Goal: Task Accomplishment & Management: Manage account settings

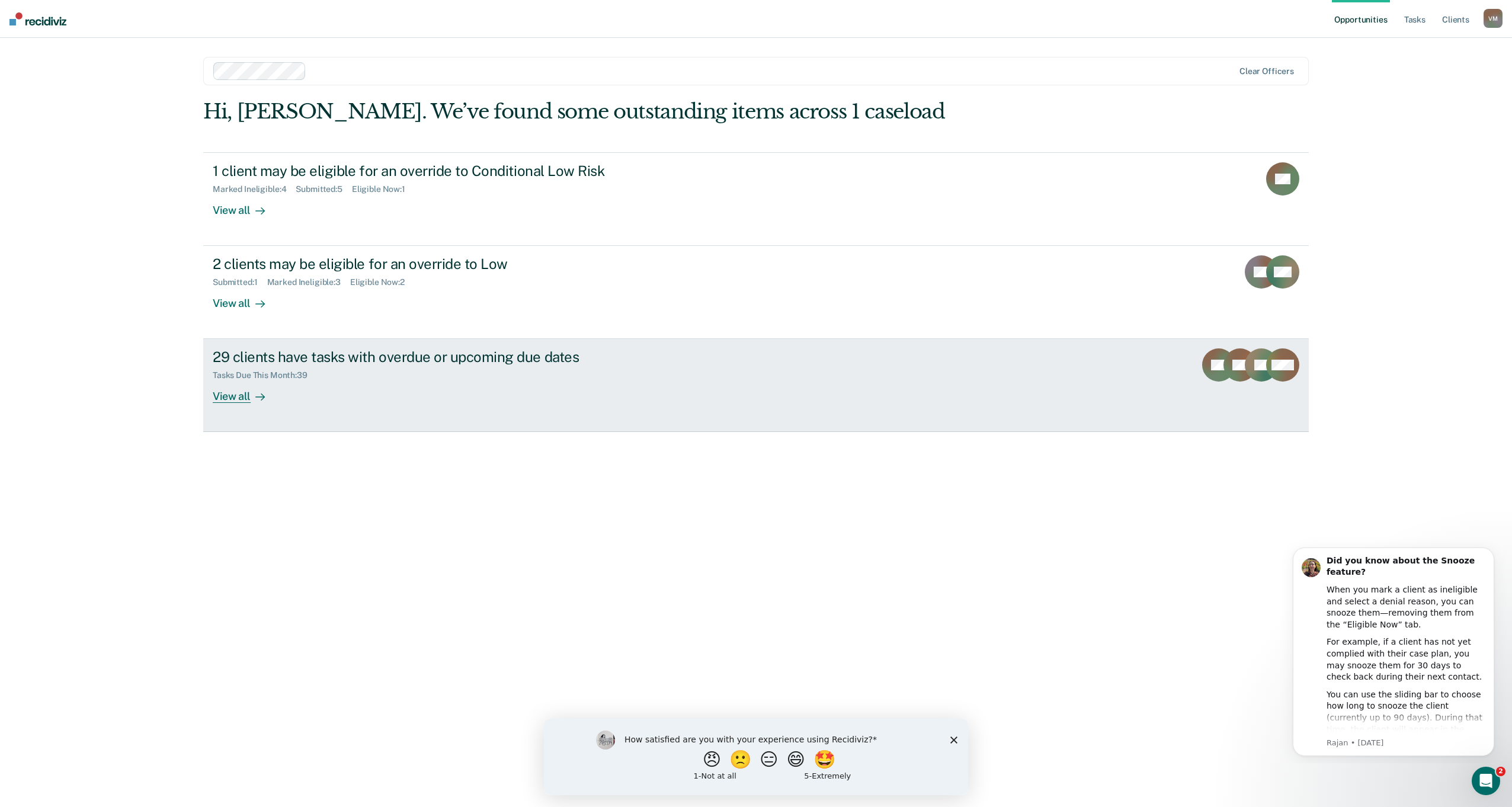
click at [411, 361] on div "29 clients have tasks with overdue or upcoming due dates" at bounding box center [420, 357] width 416 height 17
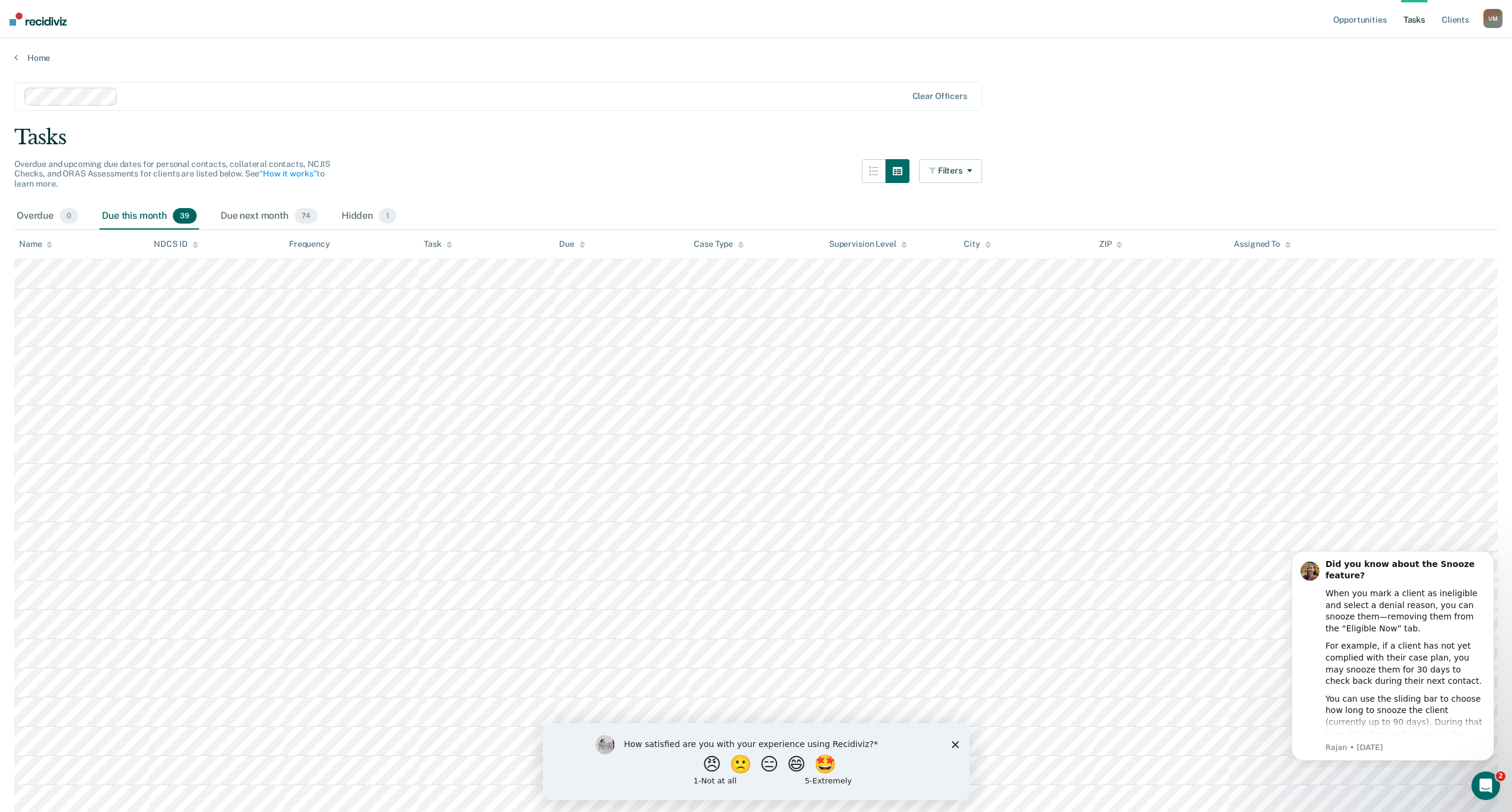
click at [957, 747] on polygon "Close survey" at bounding box center [955, 744] width 7 height 7
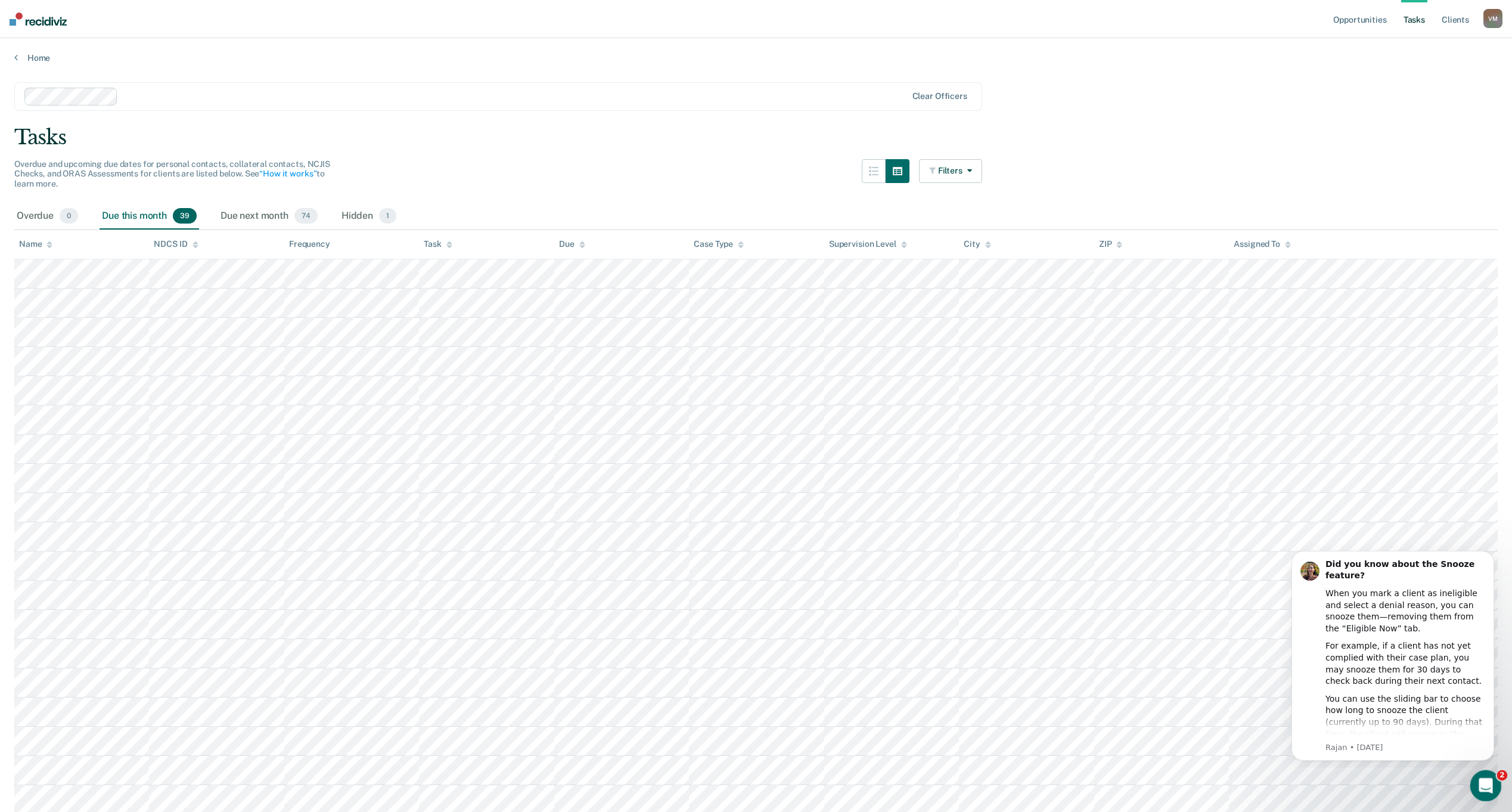
click at [1486, 784] on icon "Open Intercom Messenger" at bounding box center [1484, 784] width 20 height 20
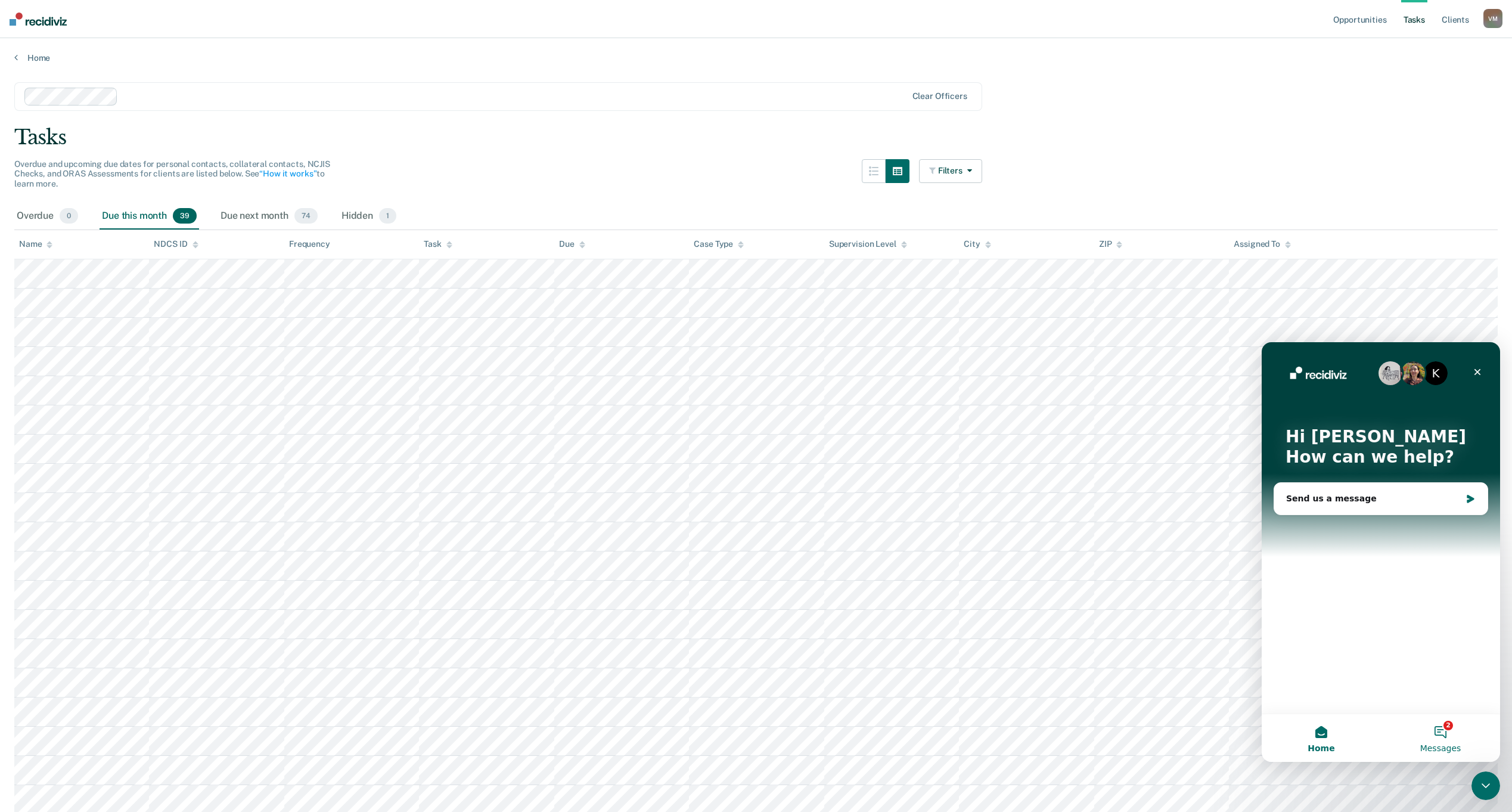
click at [1444, 730] on button "2 Messages" at bounding box center [1441, 737] width 119 height 48
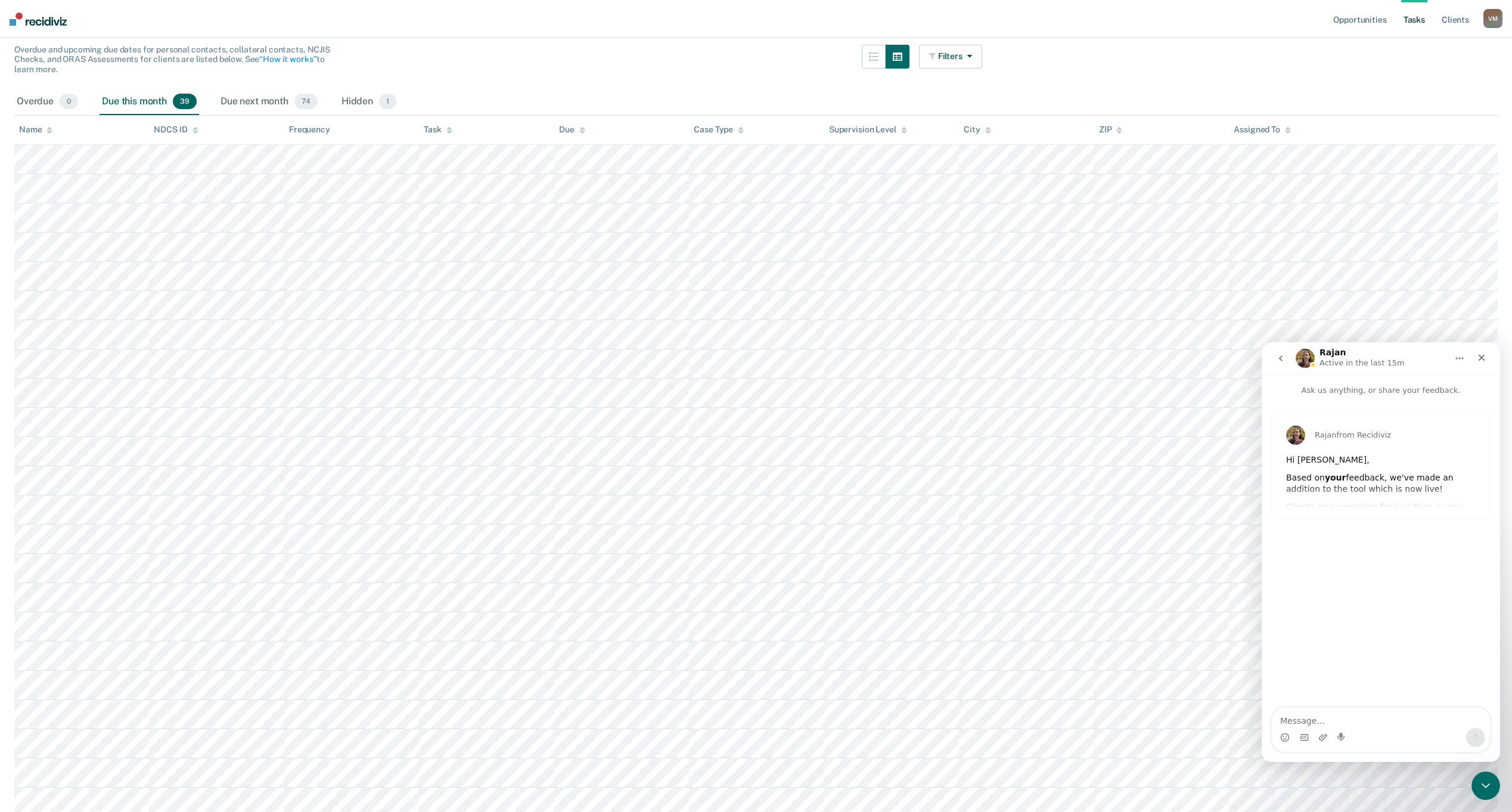
scroll to position [119, 0]
click at [1285, 357] on button "go back" at bounding box center [1281, 358] width 23 height 23
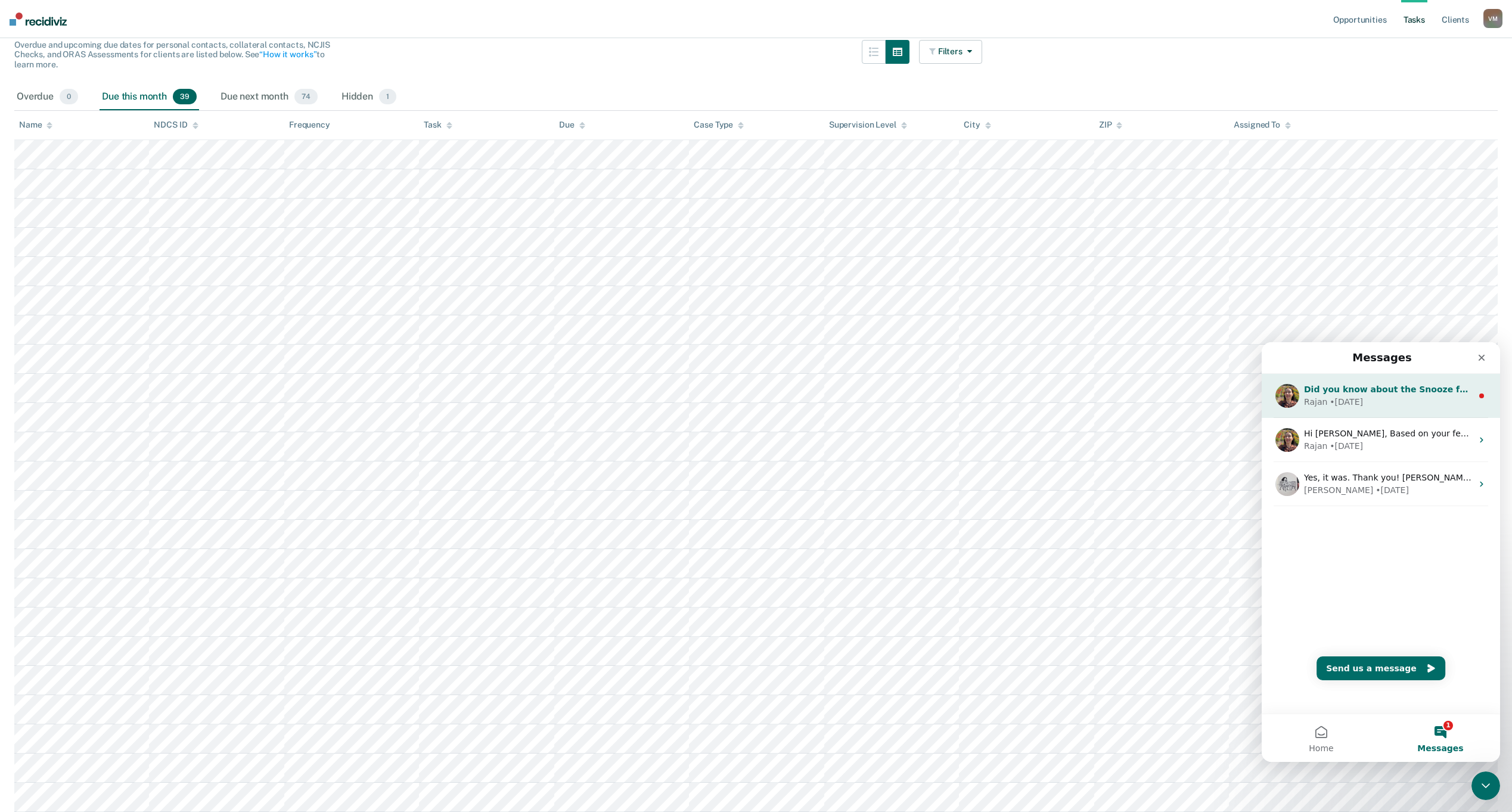
click at [1385, 398] on div "Rajan • [DATE]" at bounding box center [1388, 402] width 168 height 13
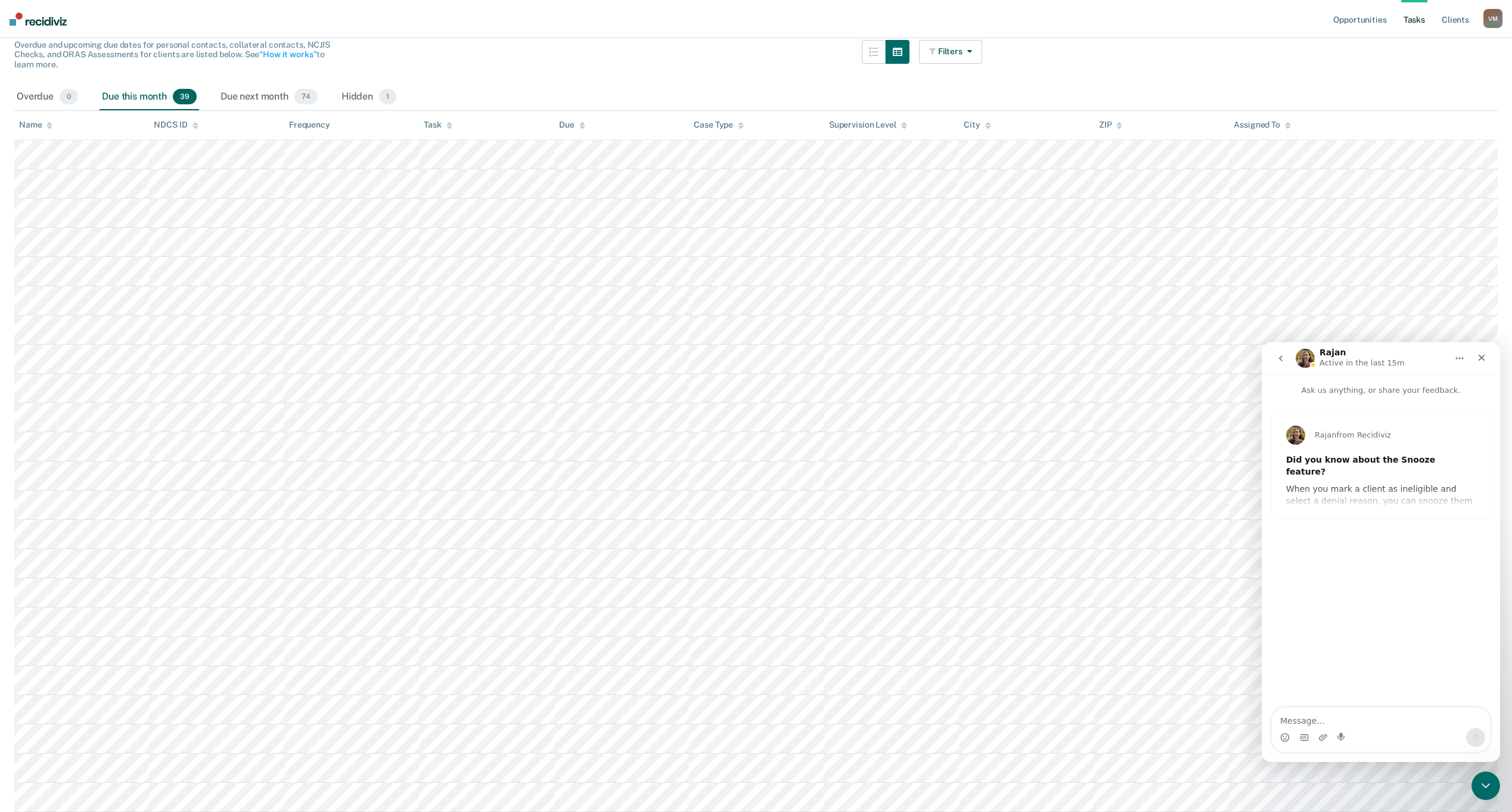
click at [1278, 361] on icon "go back" at bounding box center [1280, 357] width 9 height 9
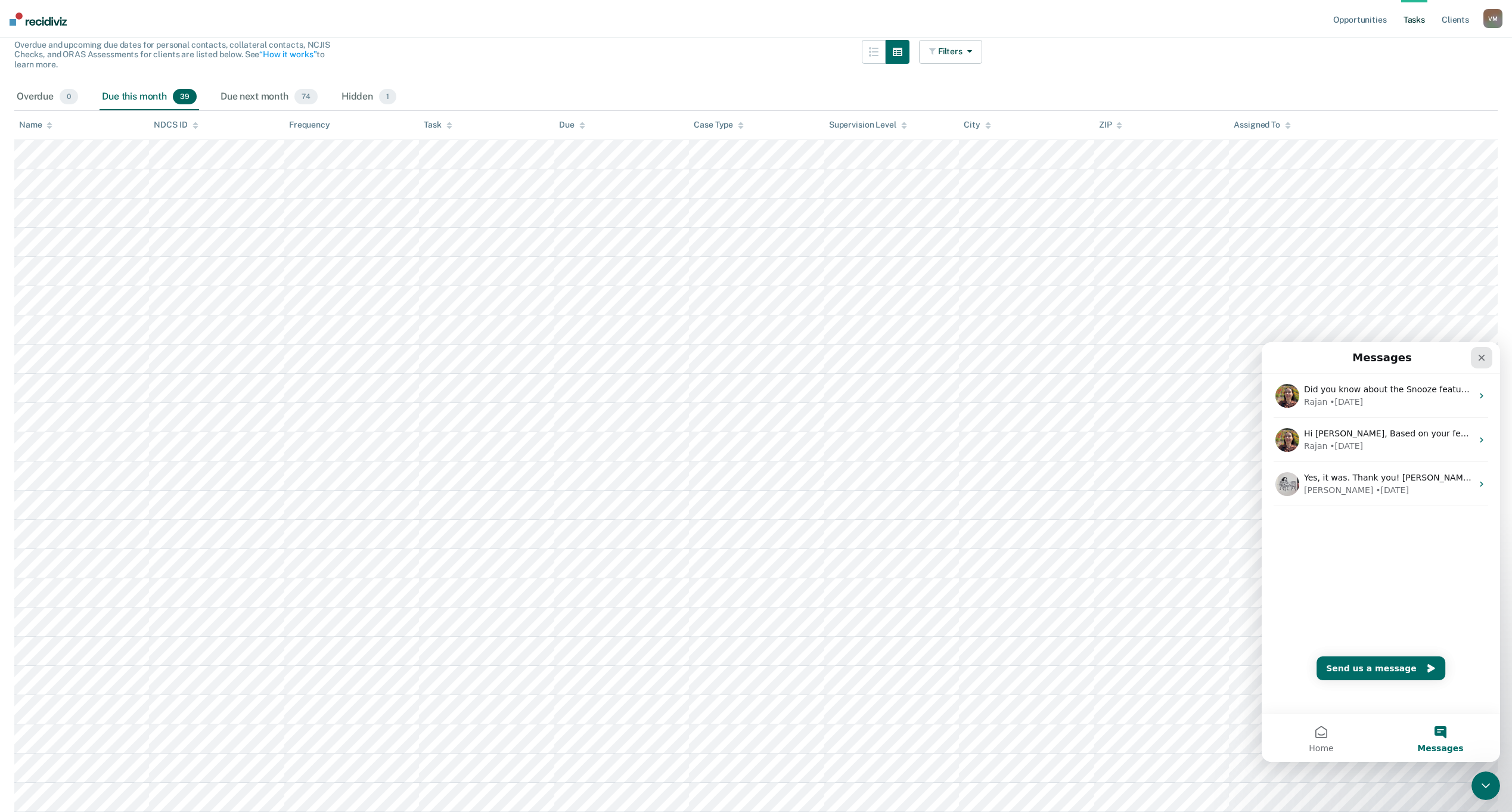
click at [1481, 359] on icon "Close" at bounding box center [1481, 357] width 9 height 9
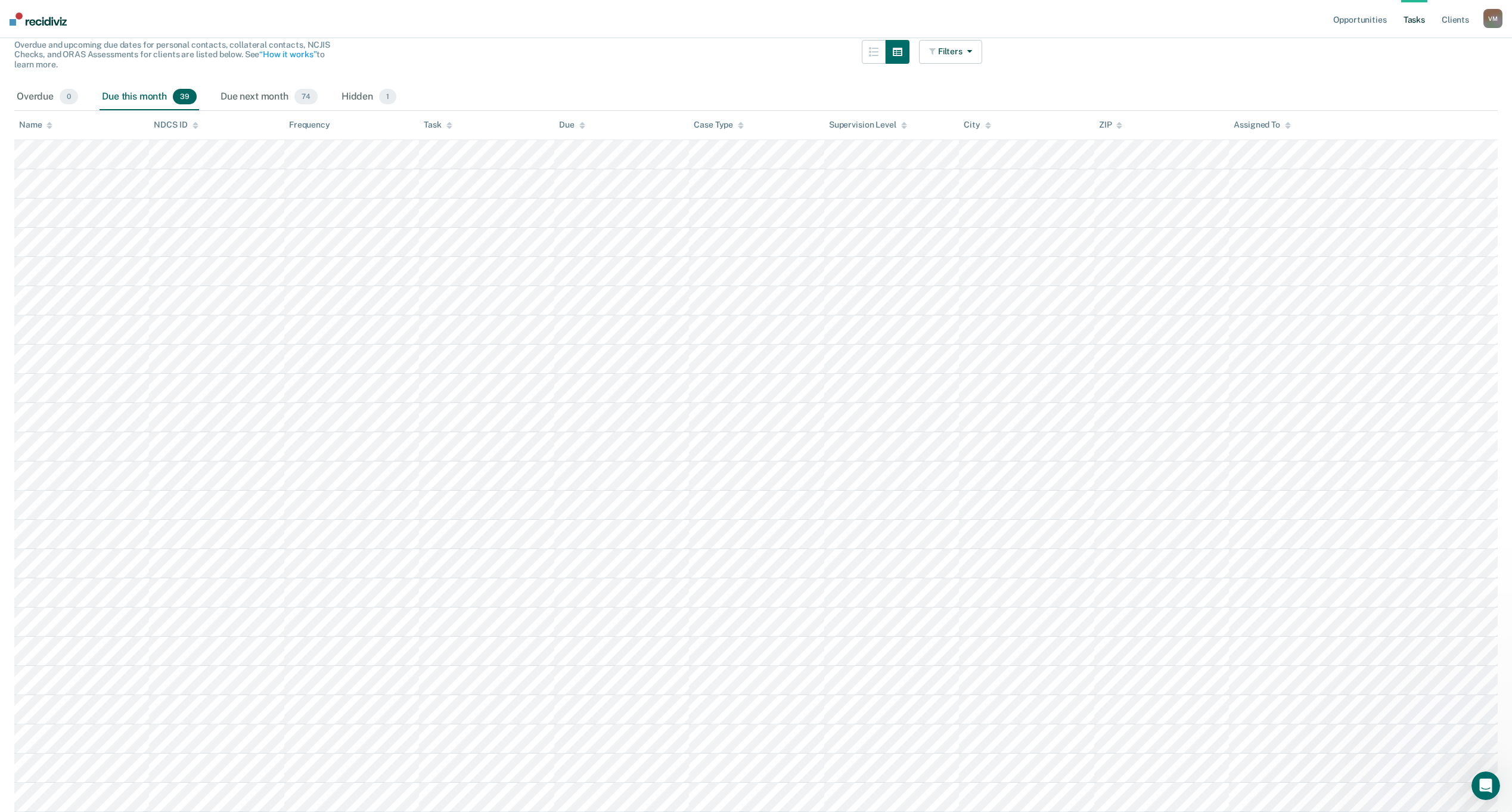
scroll to position [0, 0]
click at [379, 87] on div "Hidden 1" at bounding box center [369, 97] width 60 height 26
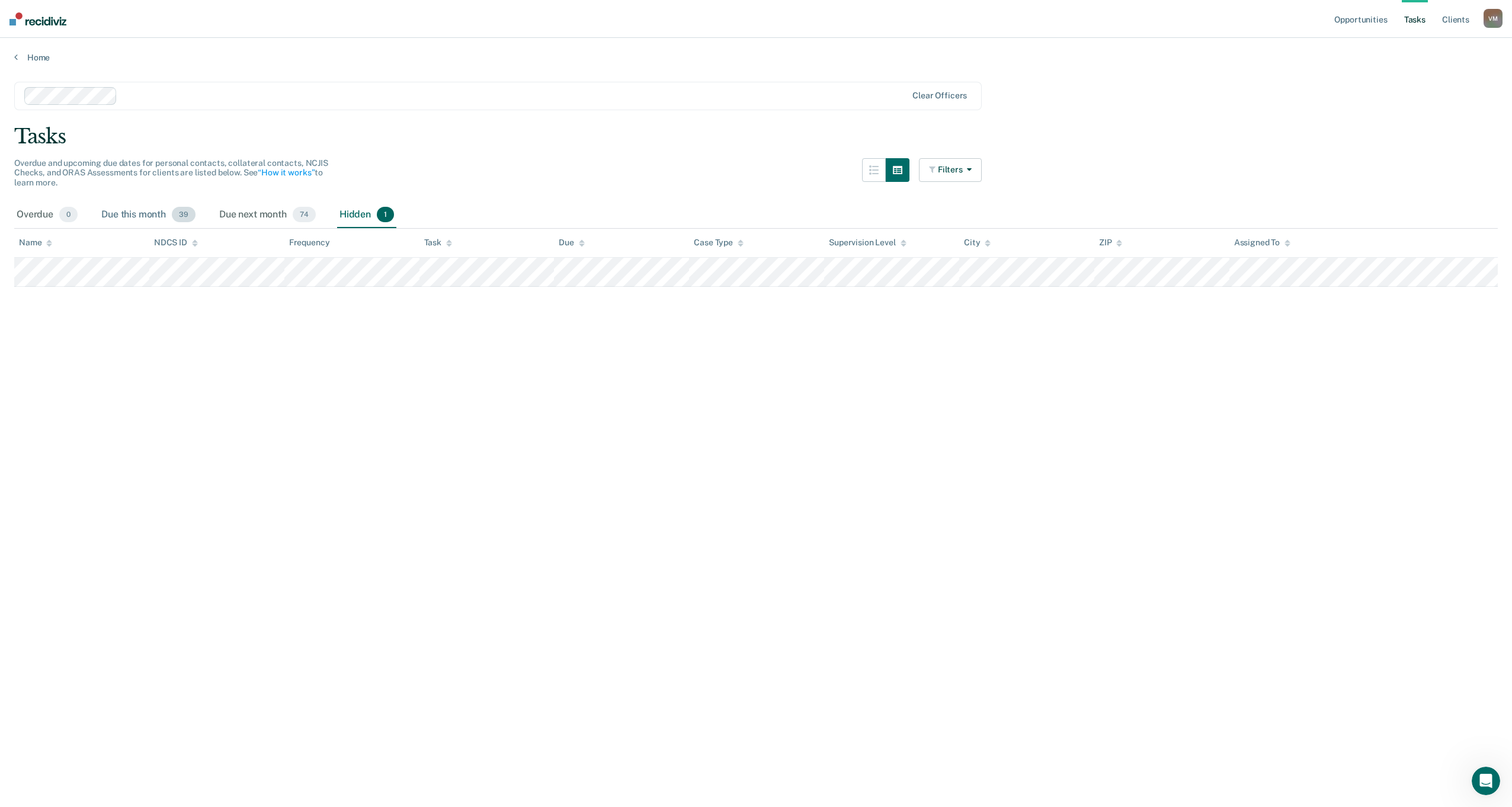
click at [136, 217] on div "Due this month 39" at bounding box center [148, 215] width 99 height 26
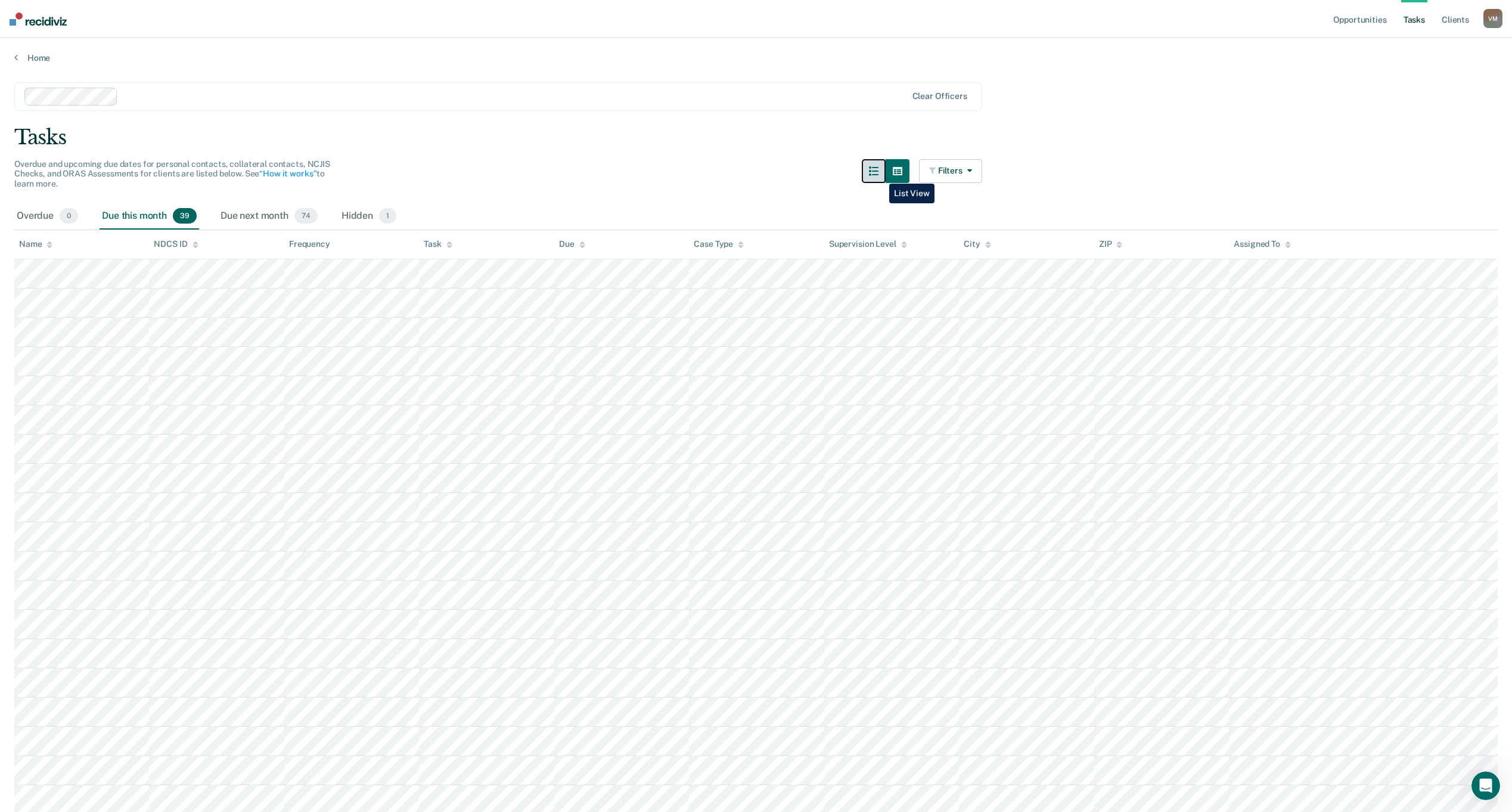
click at [878, 175] on icon "button" at bounding box center [873, 170] width 9 height 9
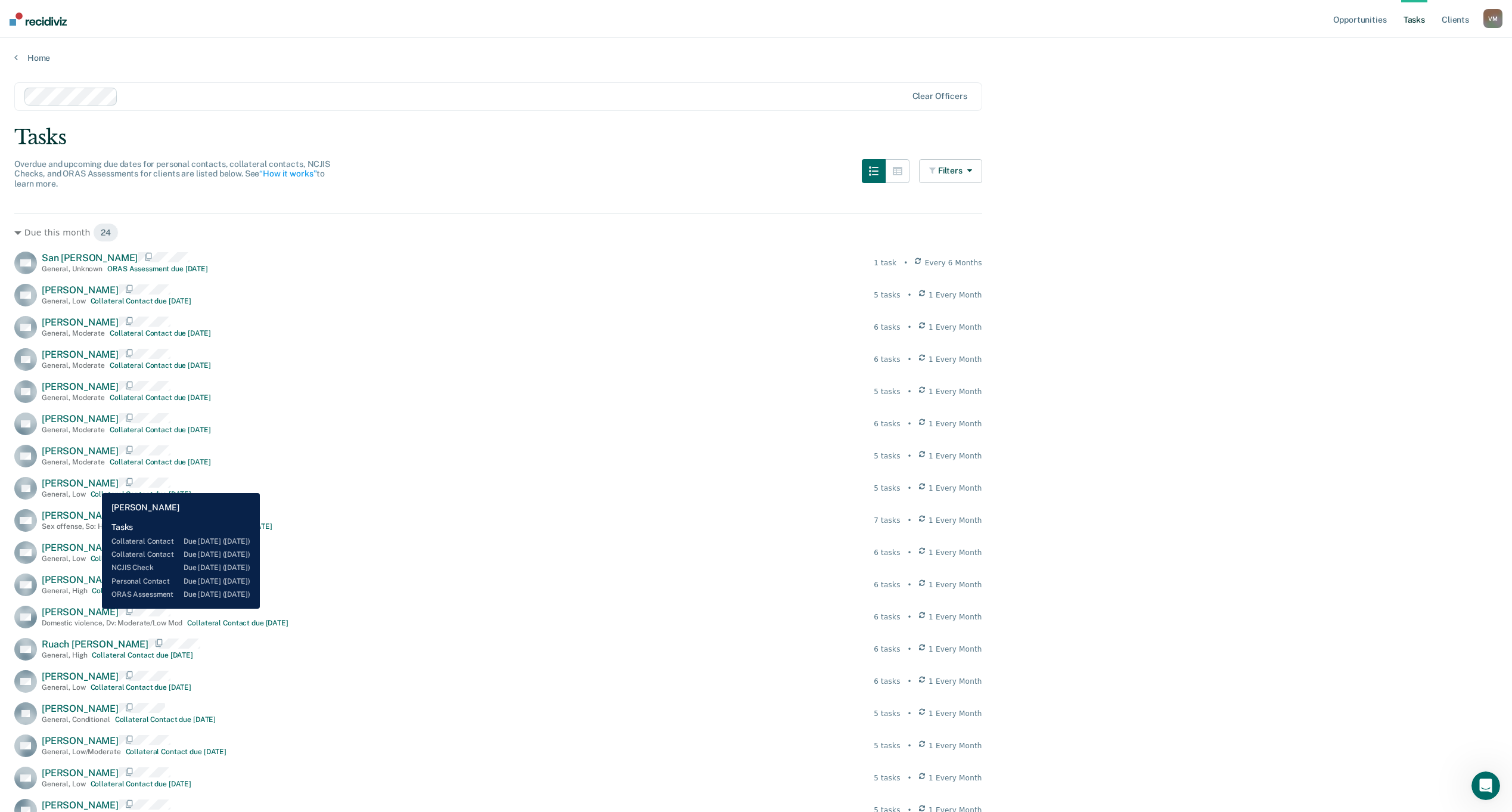
click at [93, 484] on span "[PERSON_NAME]" at bounding box center [80, 483] width 77 height 11
